Goal: Information Seeking & Learning: Learn about a topic

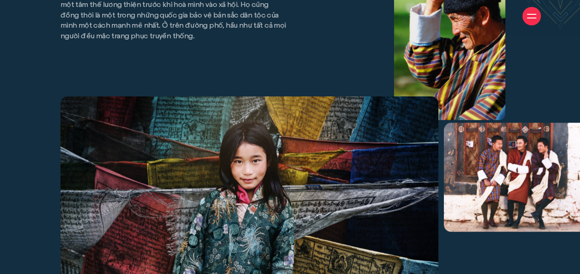
scroll to position [4014, 0]
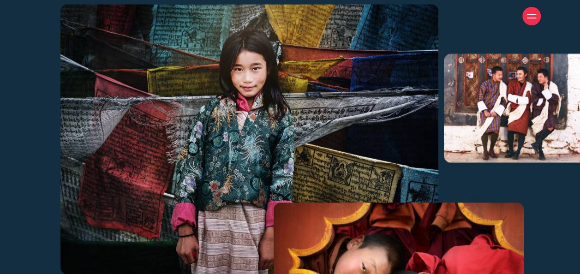
click at [527, 19] on div at bounding box center [531, 16] width 9 height 9
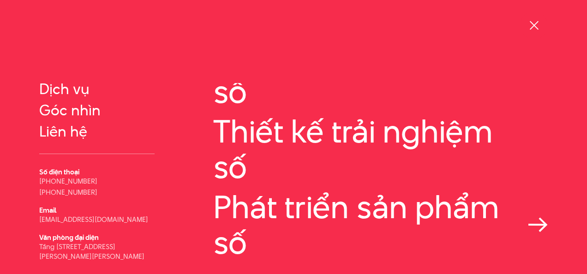
scroll to position [0, 0]
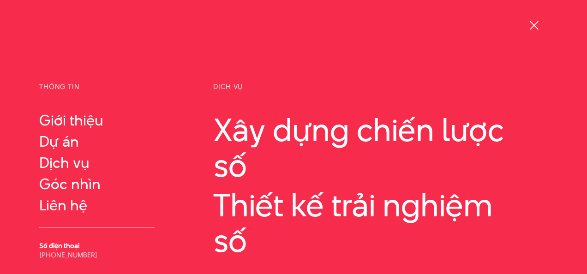
click at [528, 20] on div at bounding box center [534, 26] width 12 height 12
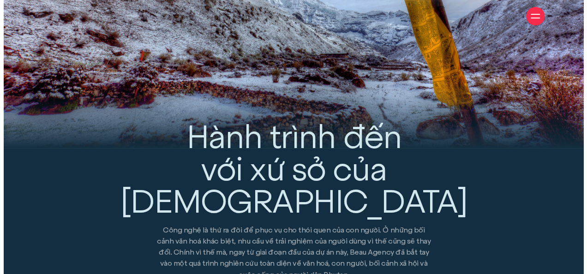
scroll to position [784, 0]
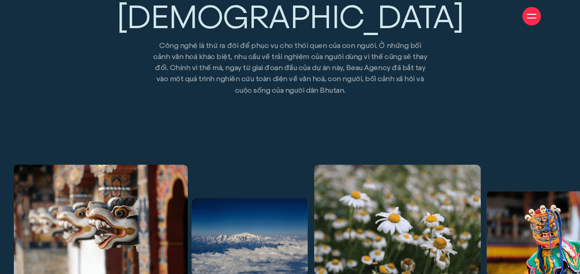
click at [522, 17] on div at bounding box center [531, 16] width 18 height 18
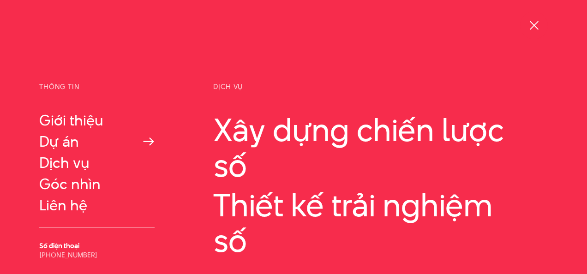
click at [60, 142] on link "Dự án" at bounding box center [96, 141] width 115 height 17
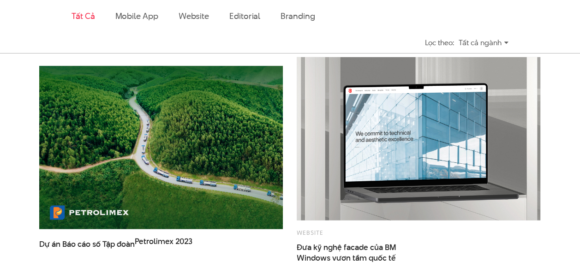
scroll to position [1246, 0]
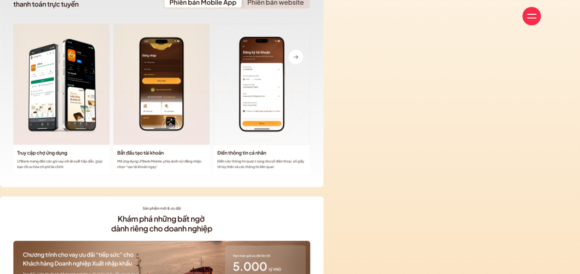
scroll to position [1984, 0]
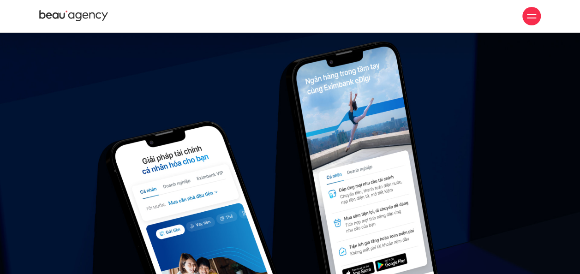
scroll to position [9401, 0]
